Goal: Task Accomplishment & Management: Manage account settings

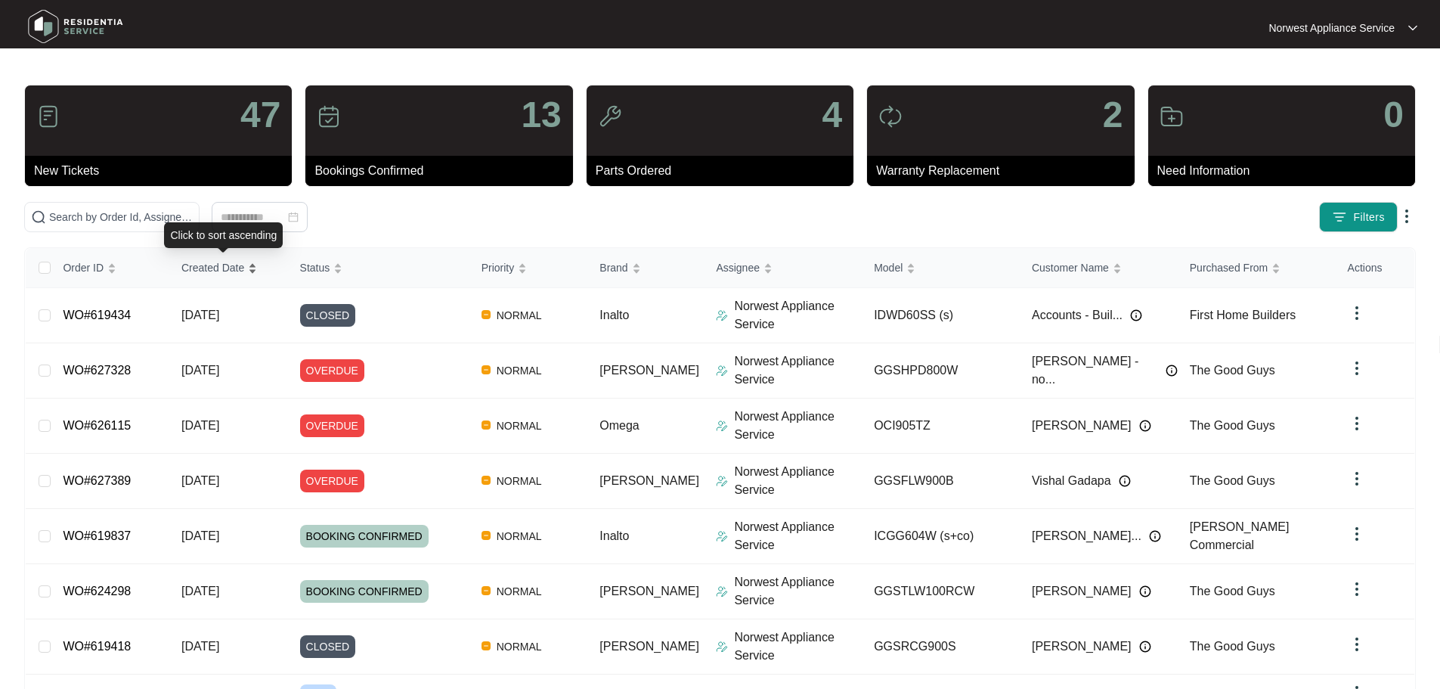
click at [229, 270] on span "Created Date" at bounding box center [212, 267] width 63 height 17
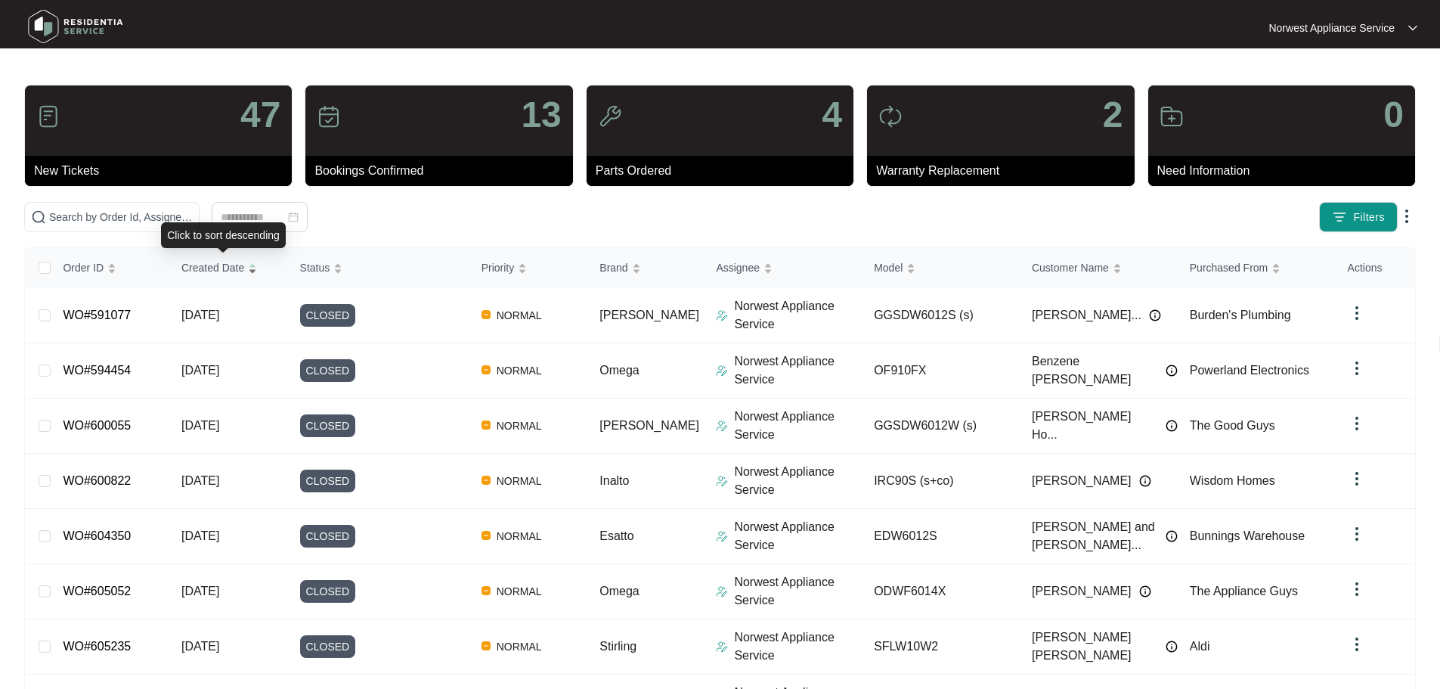
click at [229, 270] on span "Created Date" at bounding box center [212, 267] width 63 height 17
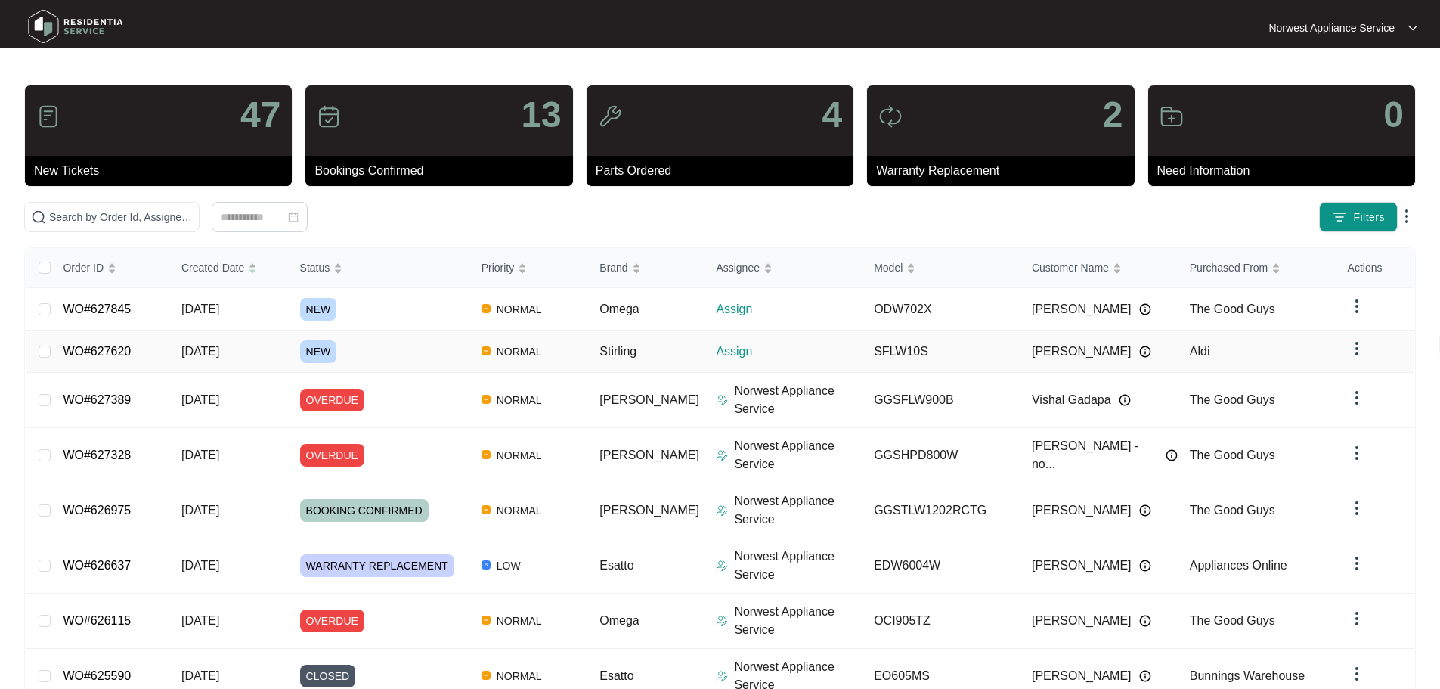
click at [106, 355] on link "WO#627620" at bounding box center [97, 351] width 68 height 13
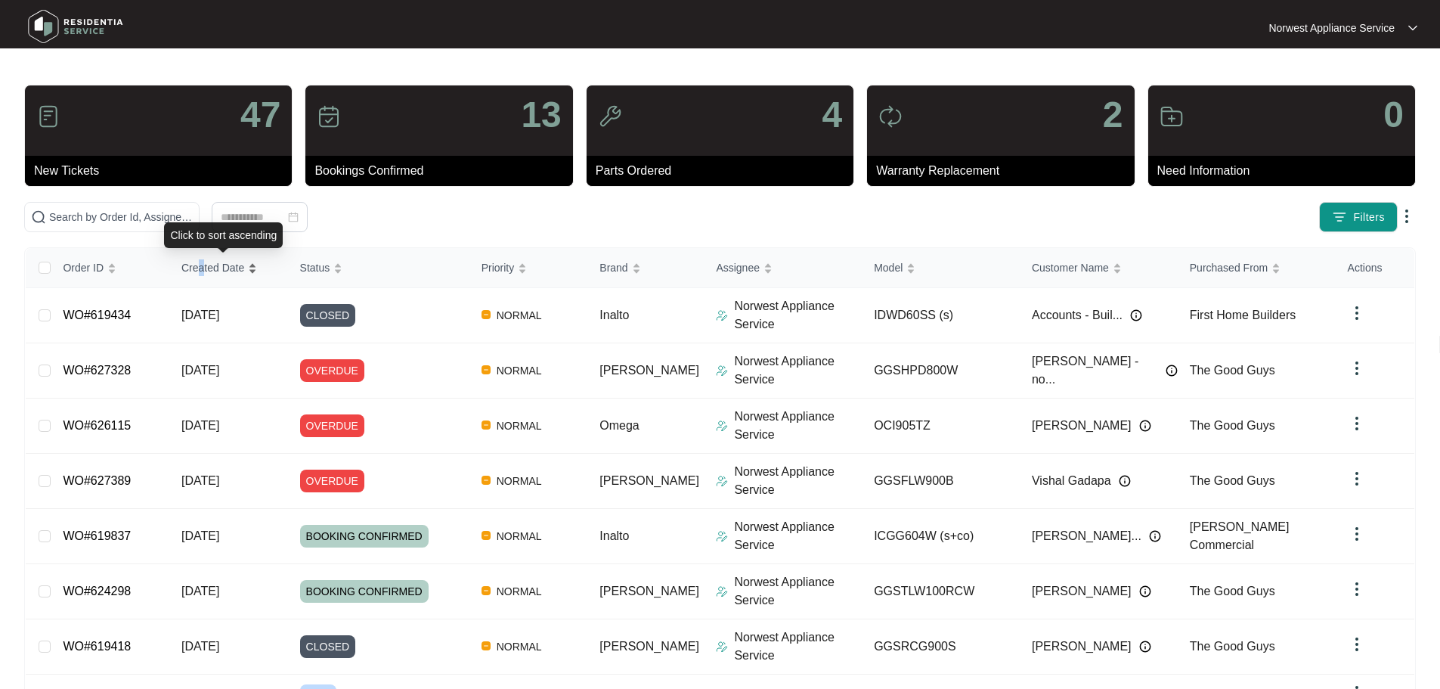
click at [205, 265] on span "Created Date" at bounding box center [212, 267] width 63 height 17
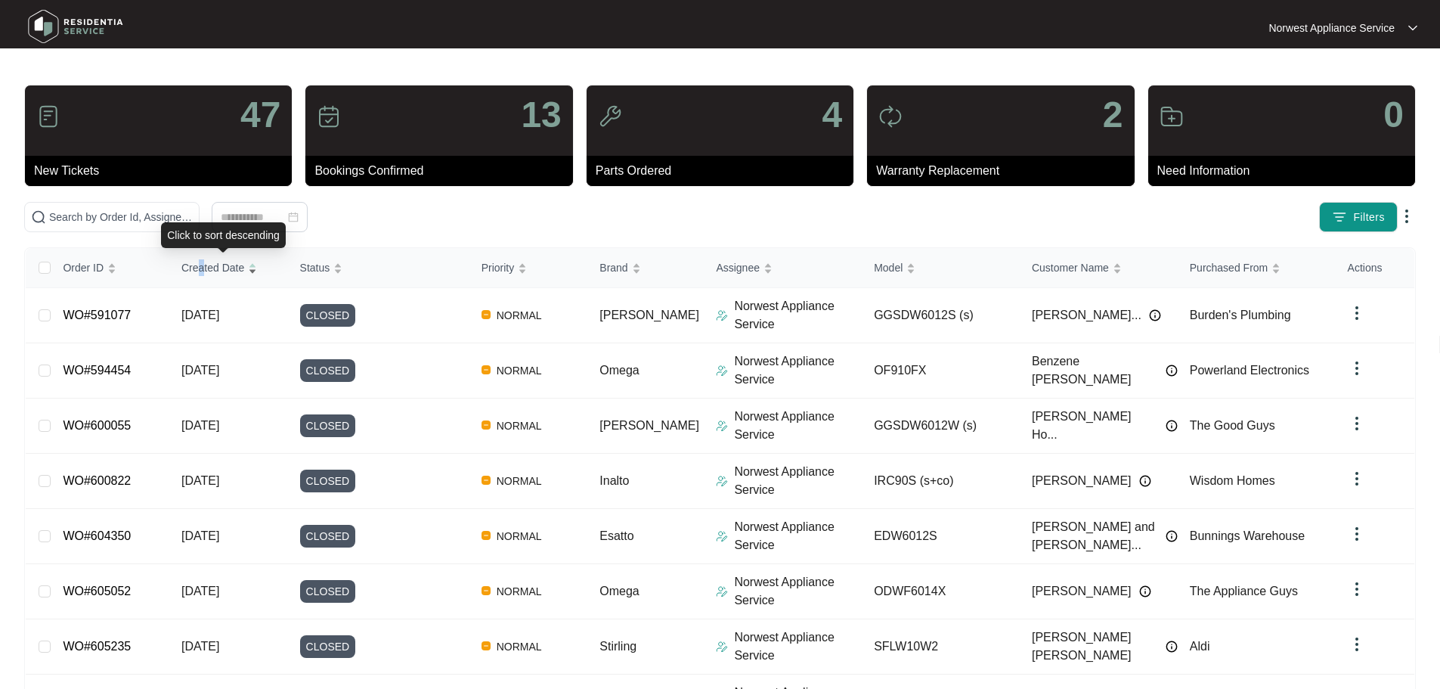
click at [205, 265] on span "Created Date" at bounding box center [212, 267] width 63 height 17
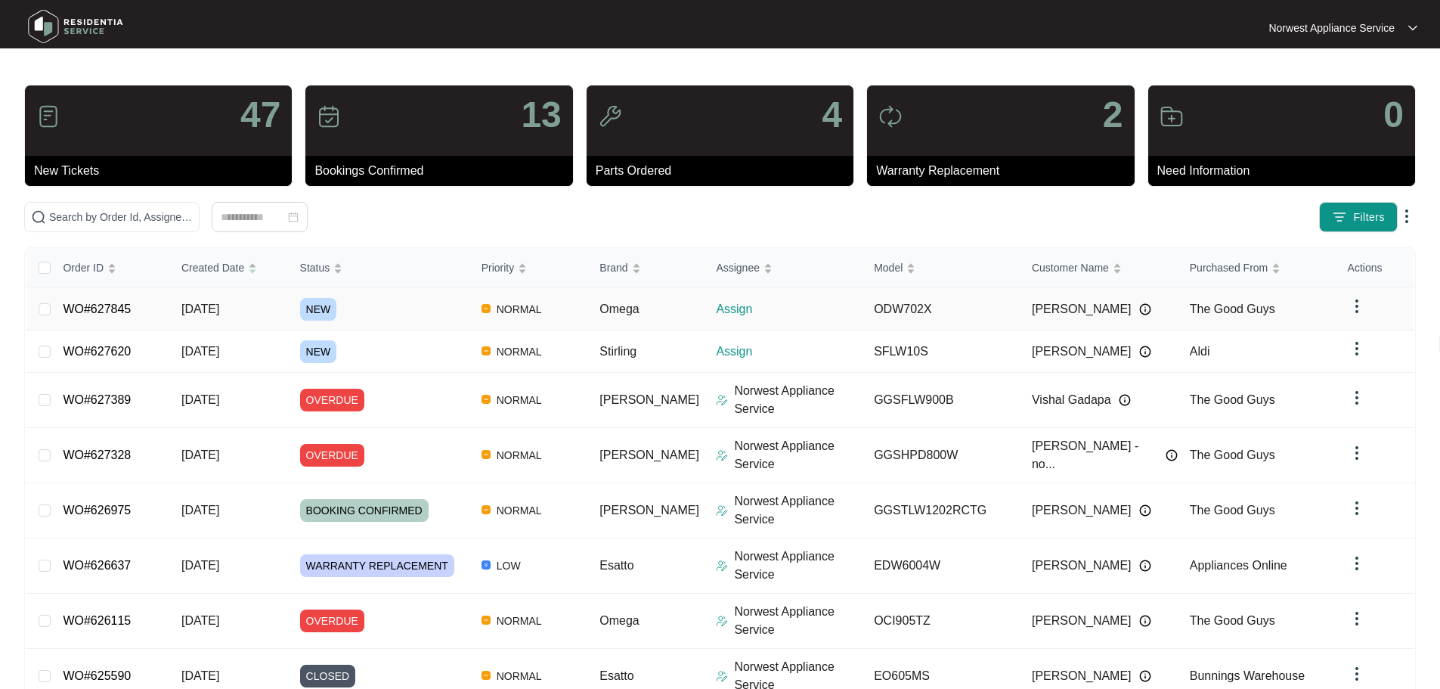
click at [119, 302] on link "WO#627845" at bounding box center [97, 308] width 68 height 13
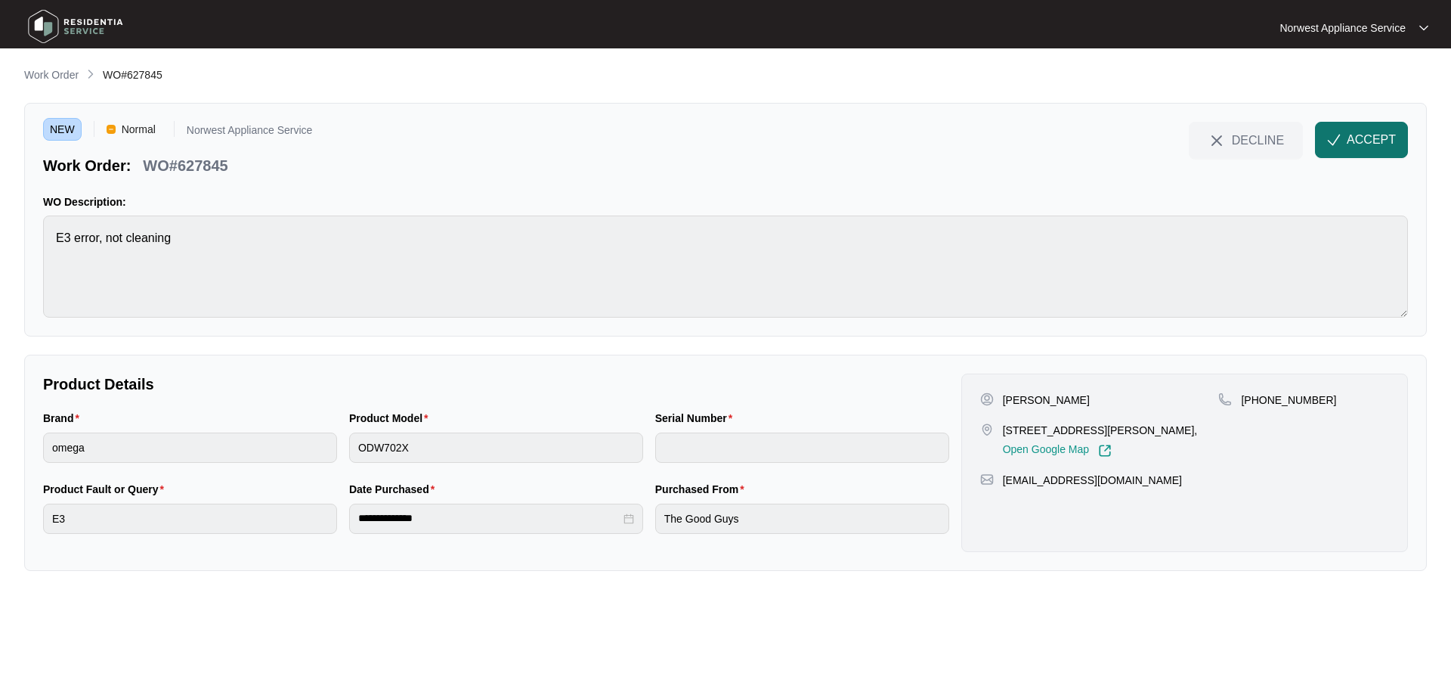
click at [1368, 142] on span "ACCEPT" at bounding box center [1371, 140] width 49 height 18
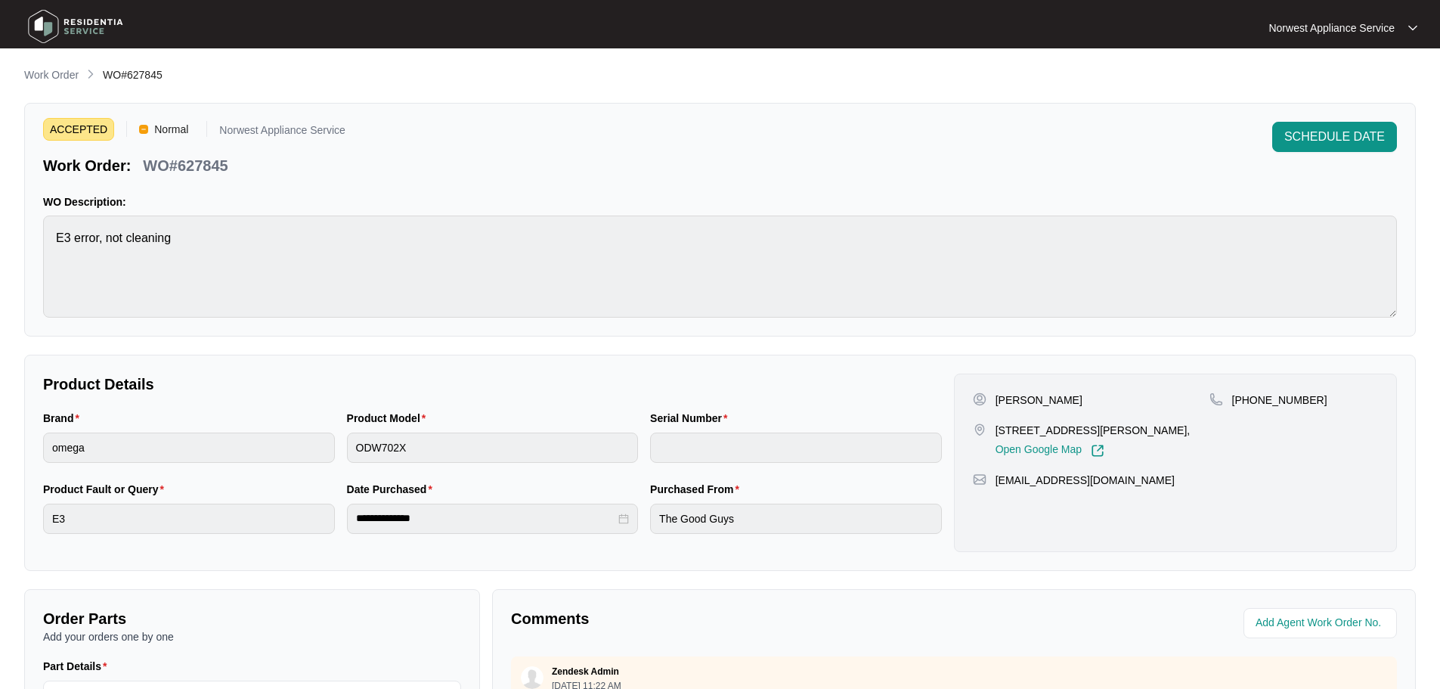
click at [98, 11] on img at bounding box center [76, 26] width 106 height 45
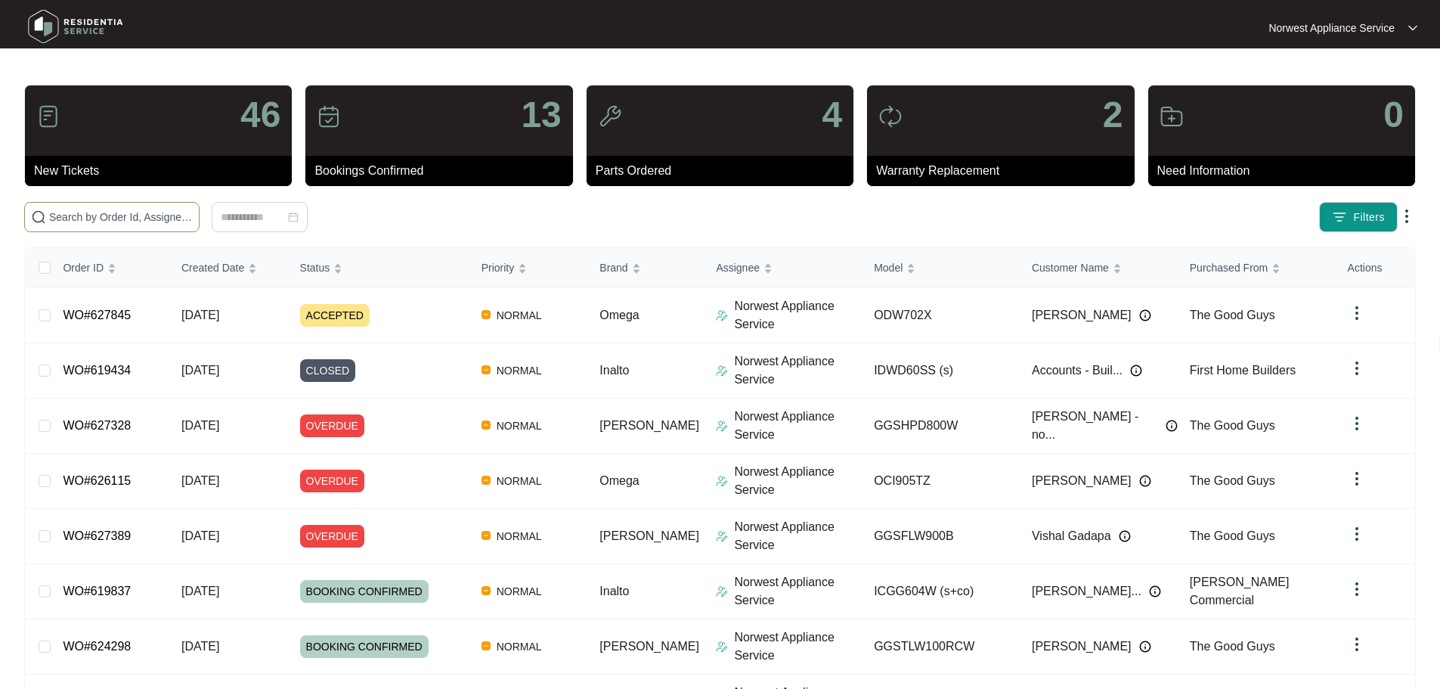
click at [193, 223] on input "text" at bounding box center [121, 217] width 144 height 17
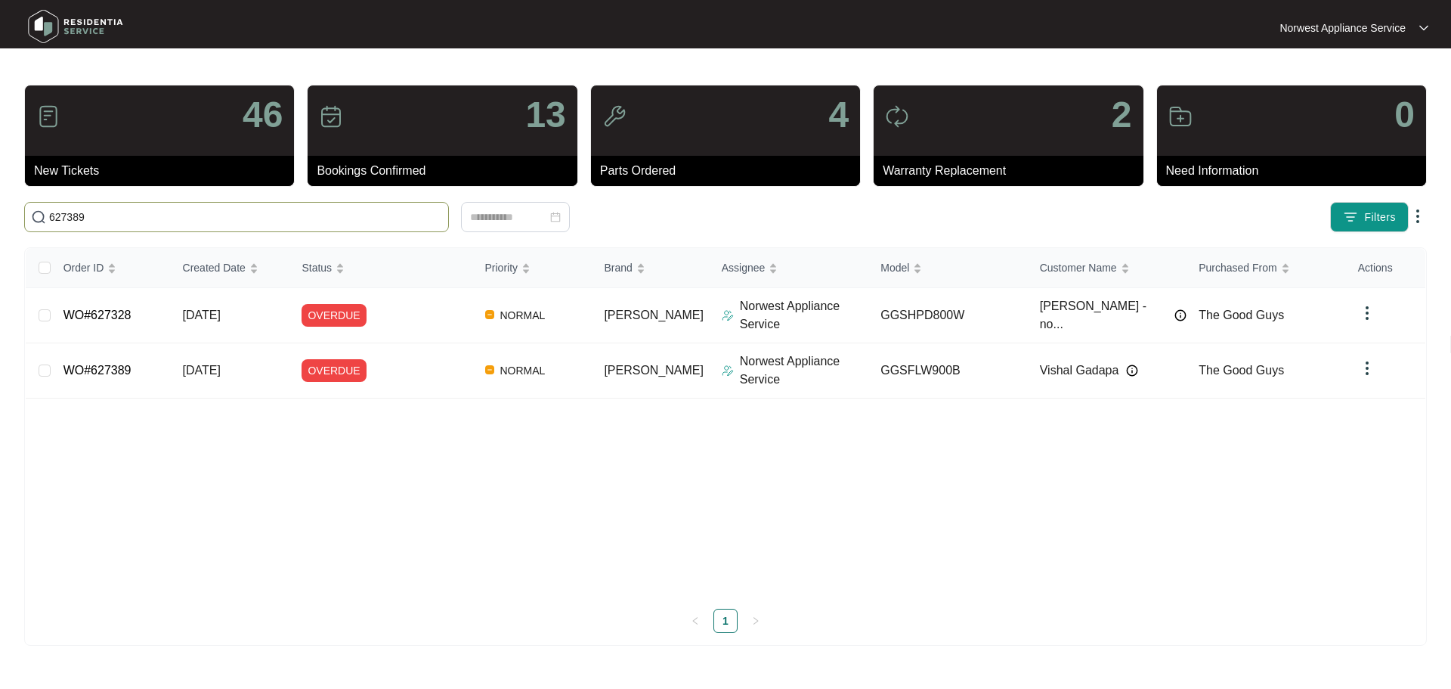
type input "627389"
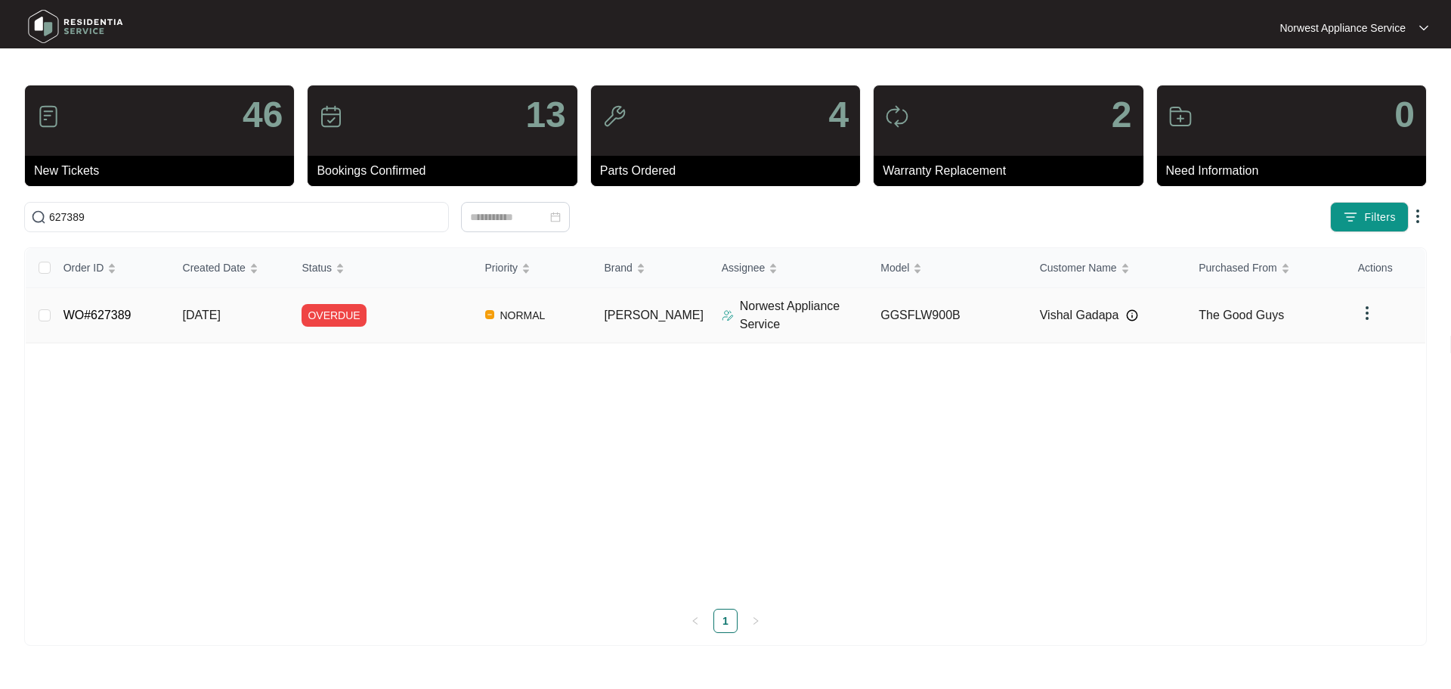
click at [221, 316] on span "[DATE]" at bounding box center [202, 314] width 38 height 13
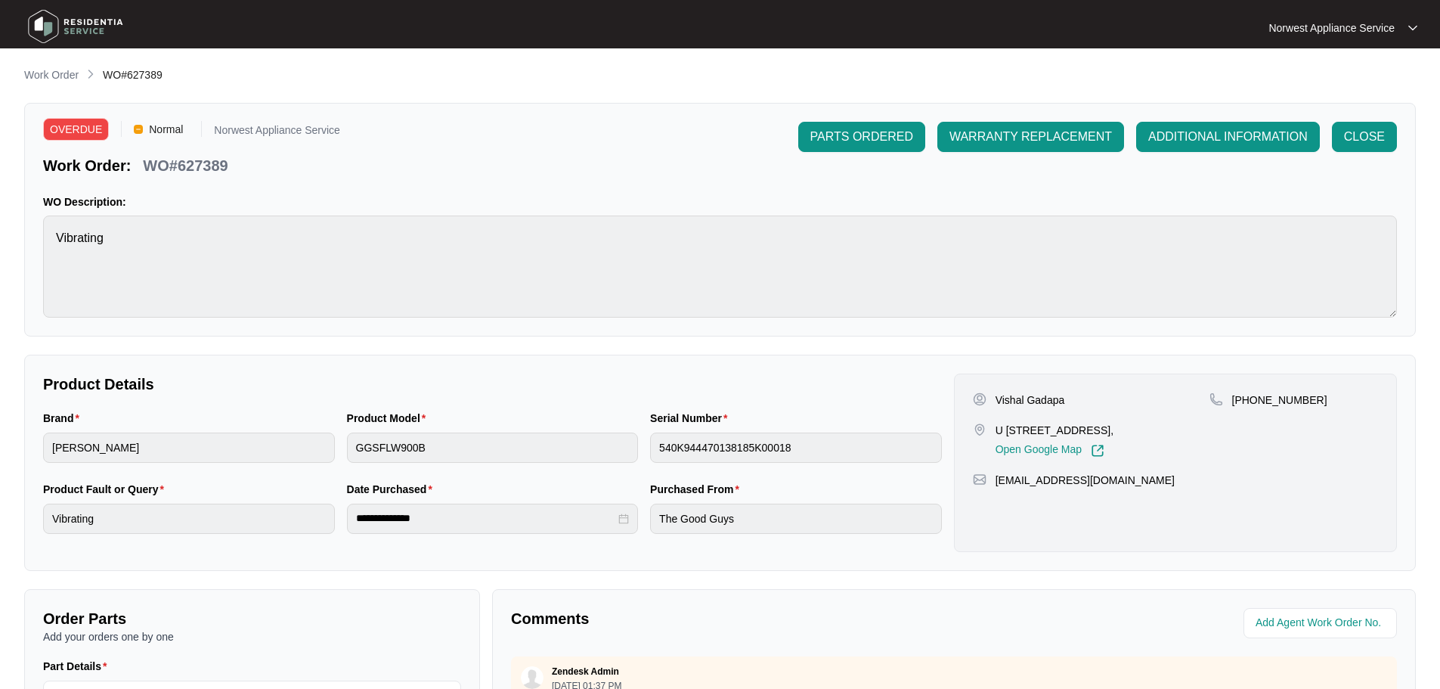
scroll to position [314, 0]
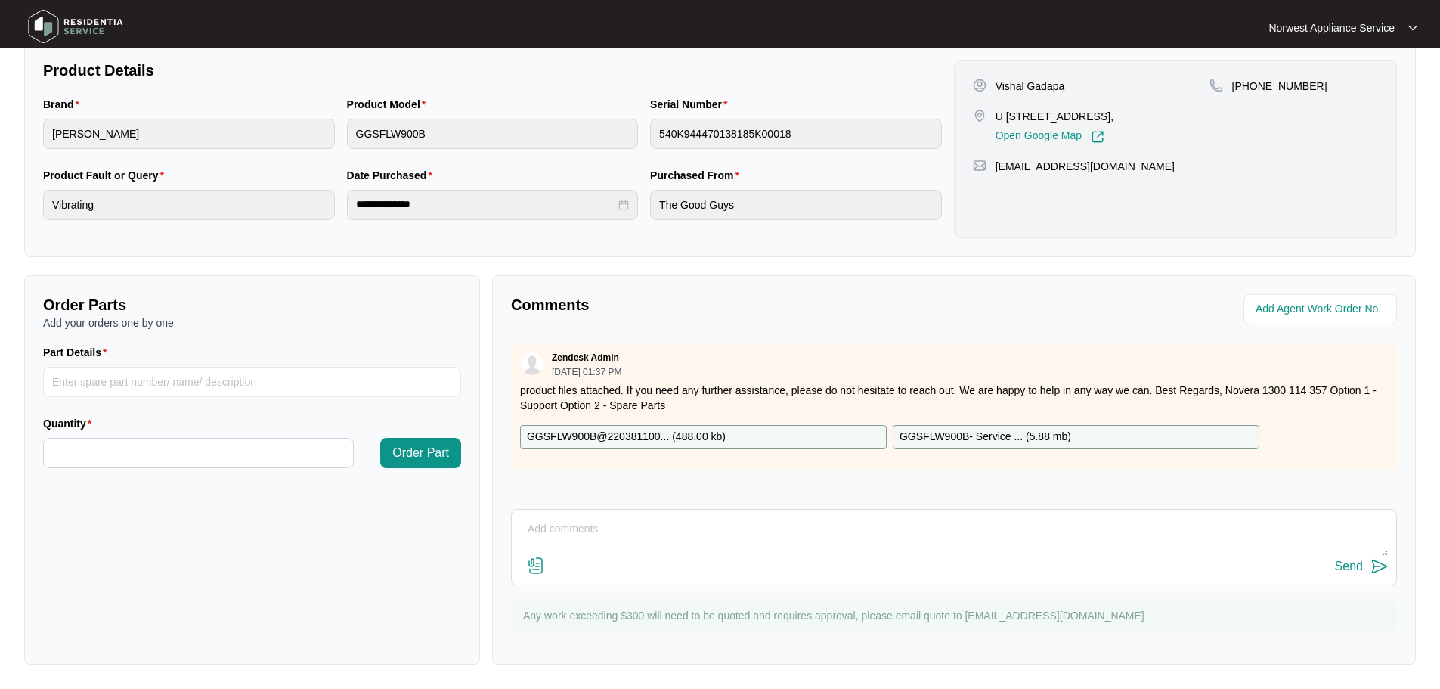
click at [1022, 524] on textarea at bounding box center [953, 536] width 869 height 39
type textarea "21/8"
click at [1362, 562] on div "Send" at bounding box center [1349, 566] width 28 height 14
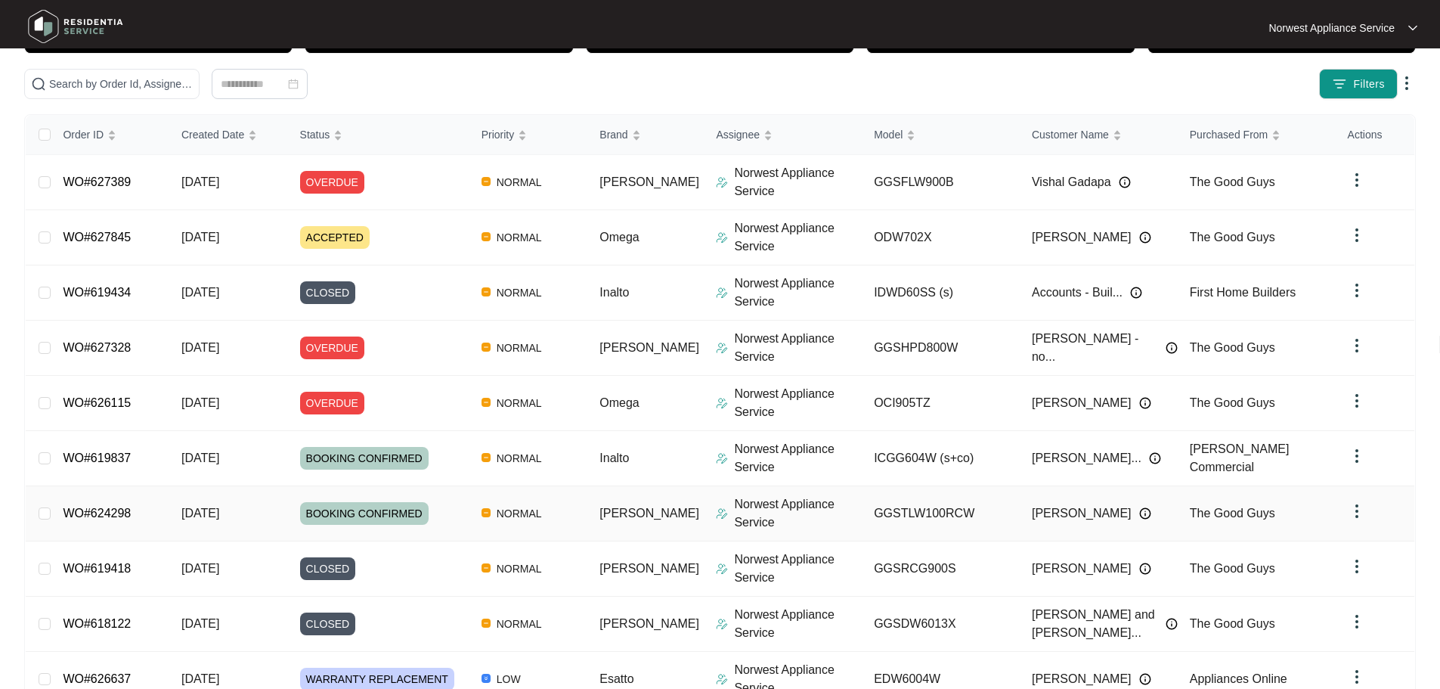
scroll to position [73, 0]
